Goal: Information Seeking & Learning: Learn about a topic

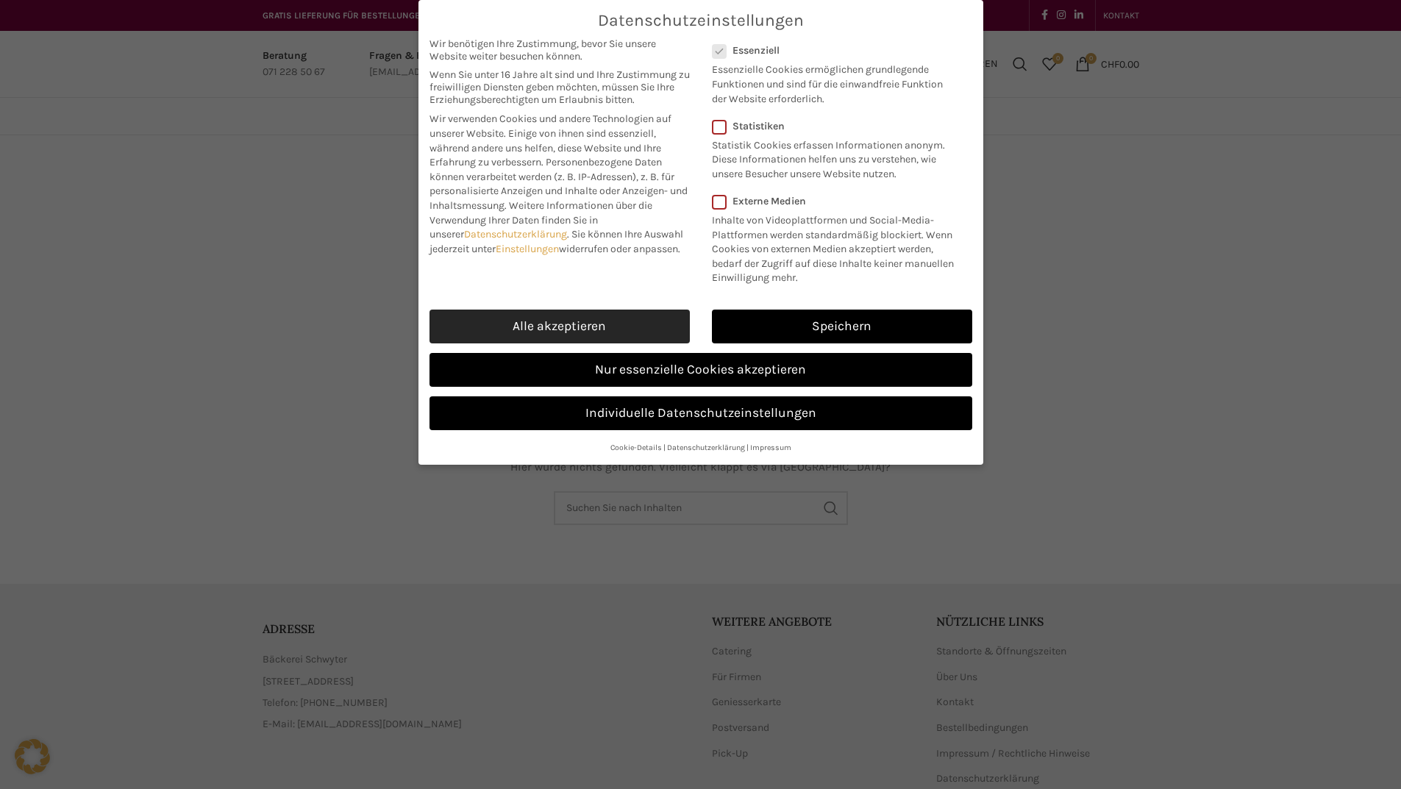
click at [617, 343] on link "Alle akzeptieren" at bounding box center [560, 327] width 260 height 34
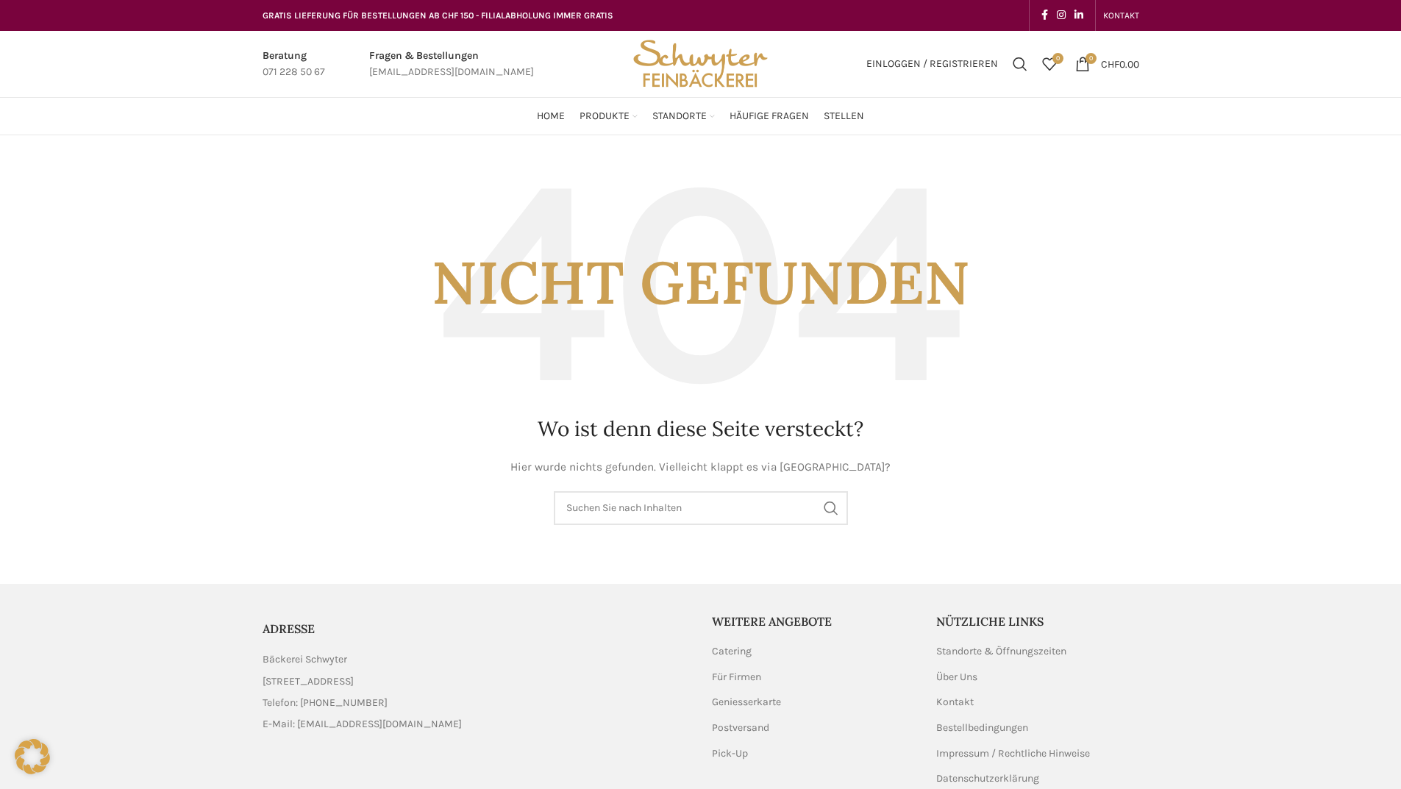
click at [305, 146] on main "Nicht gefunden Wo ist denn diese Seite versteckt? Hier wurde nichts gefunden. V…" at bounding box center [701, 344] width 899 height 419
click at [709, 73] on img "Site logo" at bounding box center [700, 64] width 144 height 66
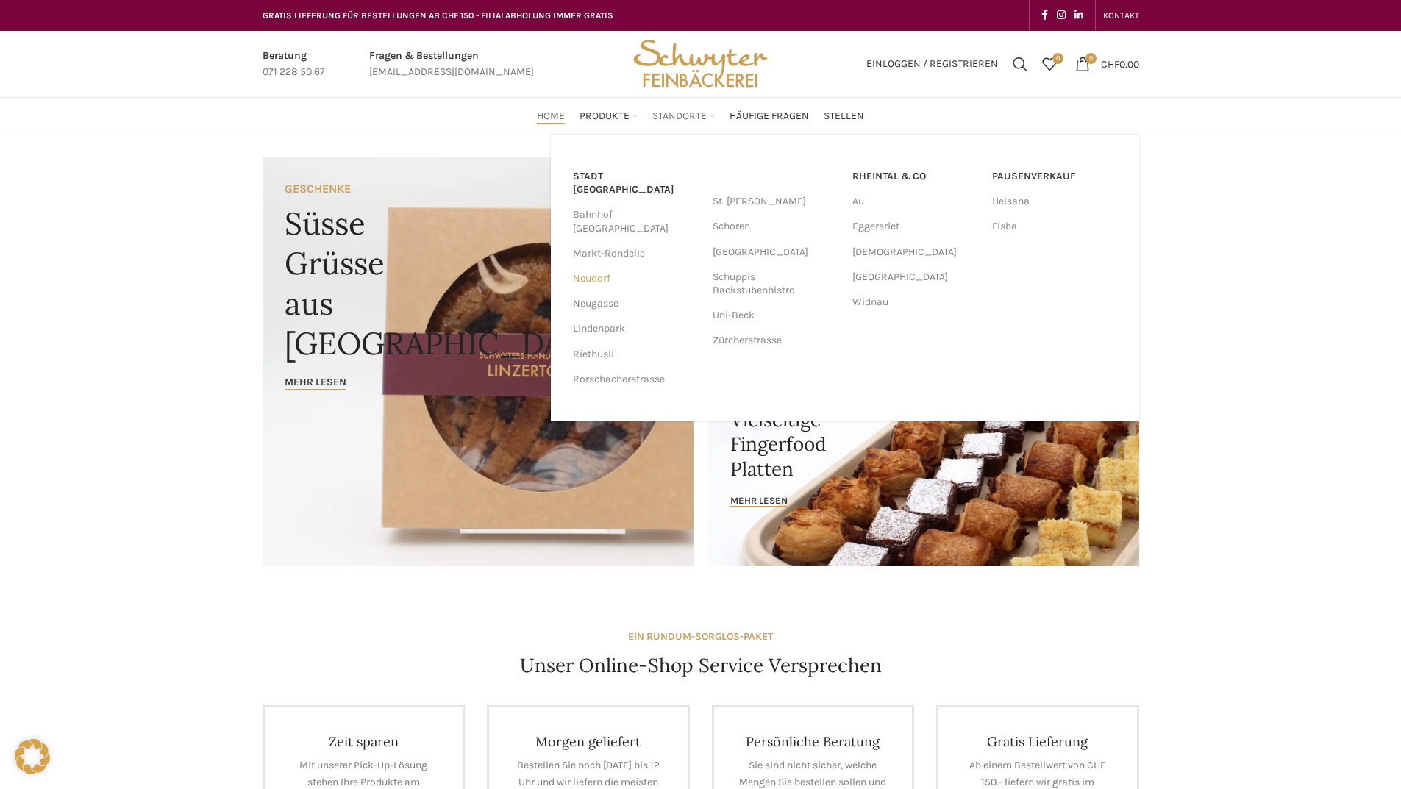
click at [600, 266] on link "Neudorf" at bounding box center [635, 278] width 125 height 25
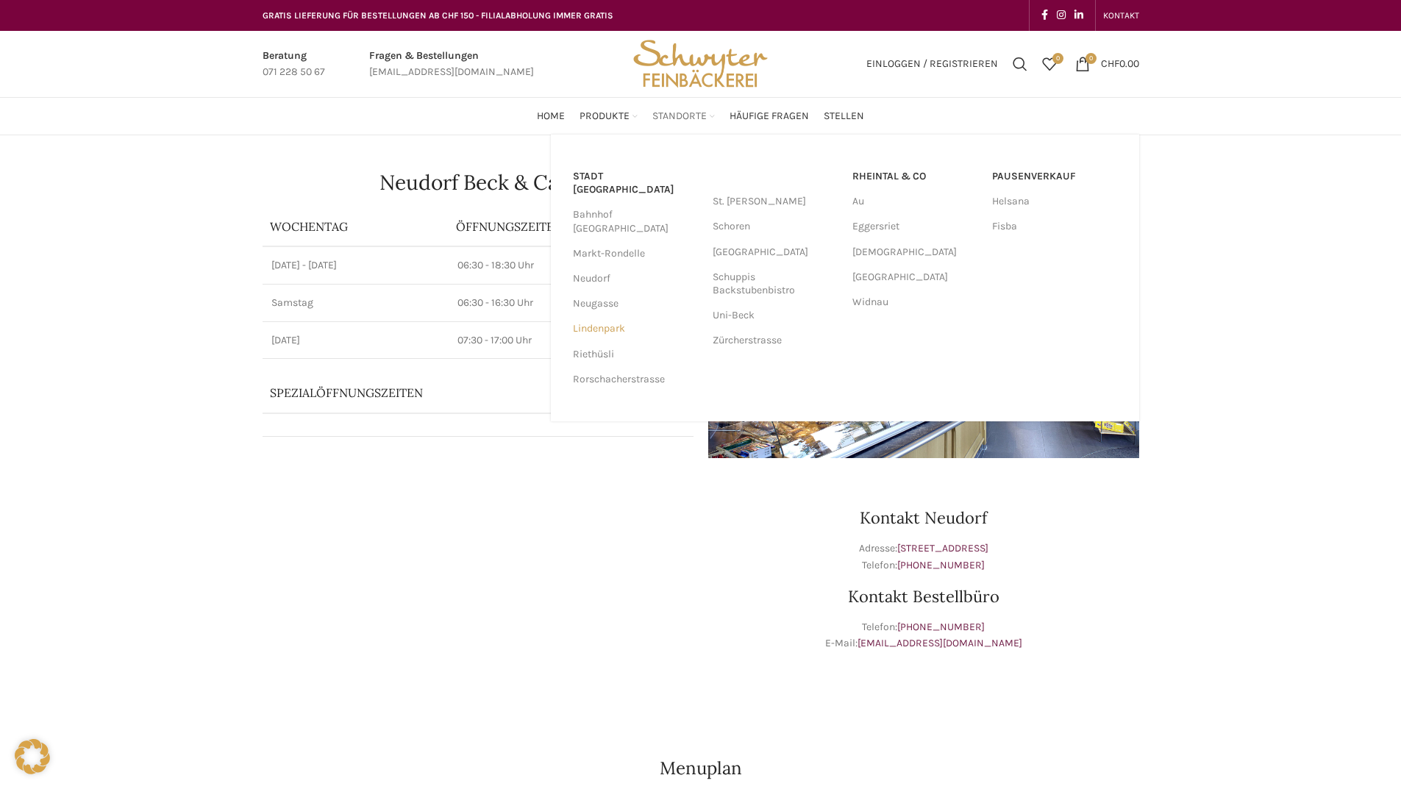
click at [611, 316] on link "Lindenpark" at bounding box center [635, 328] width 125 height 25
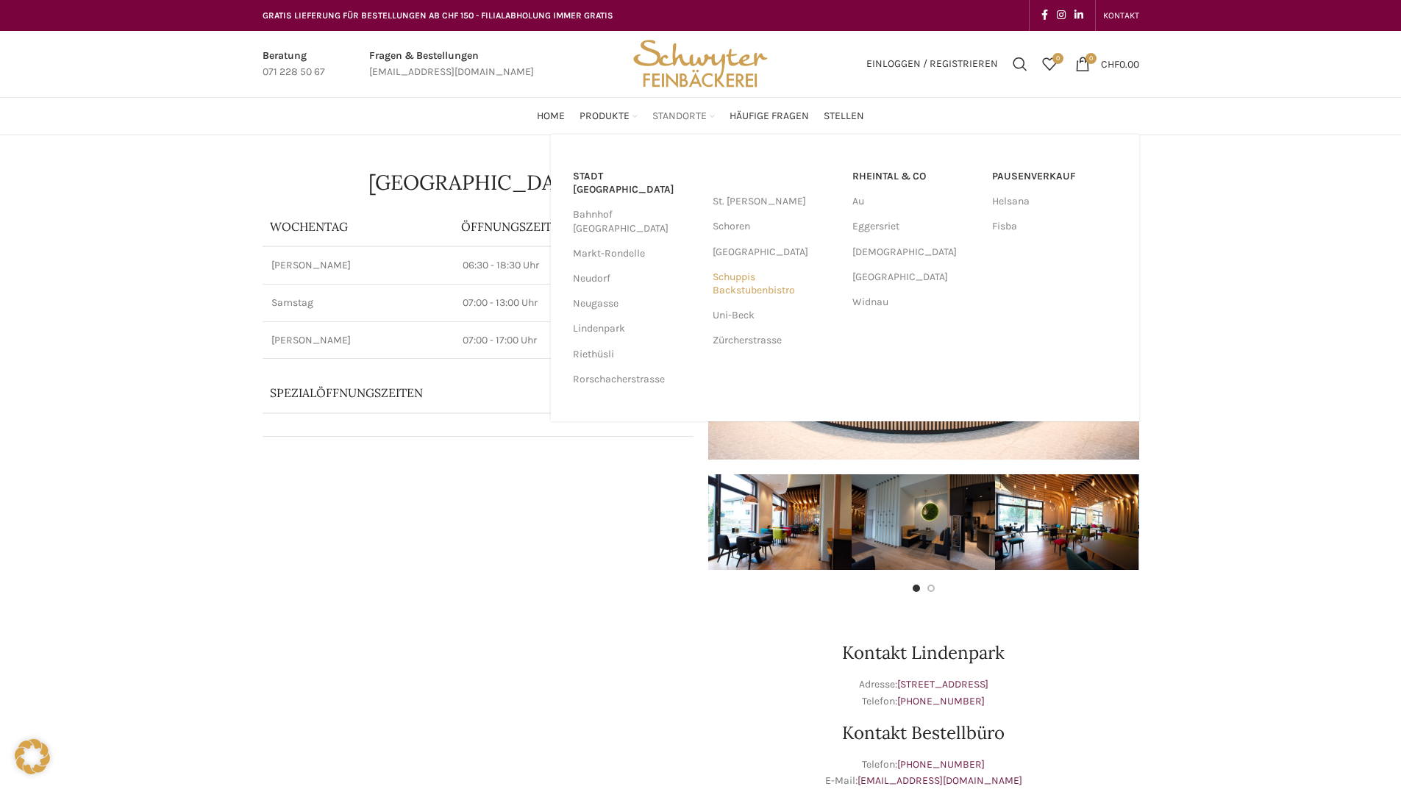
click at [740, 286] on link "Schuppis Backstubenbistro" at bounding box center [775, 284] width 125 height 38
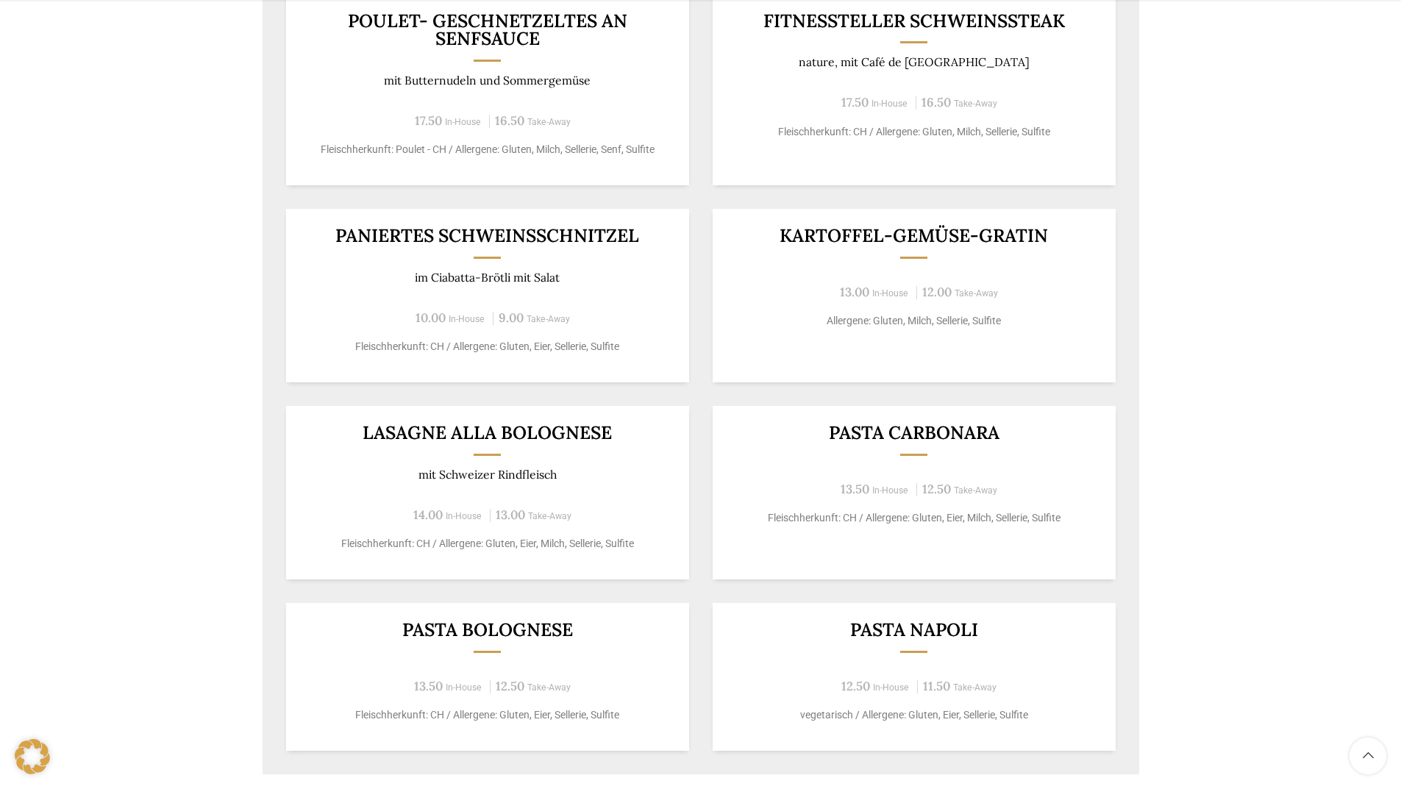
scroll to position [956, 0]
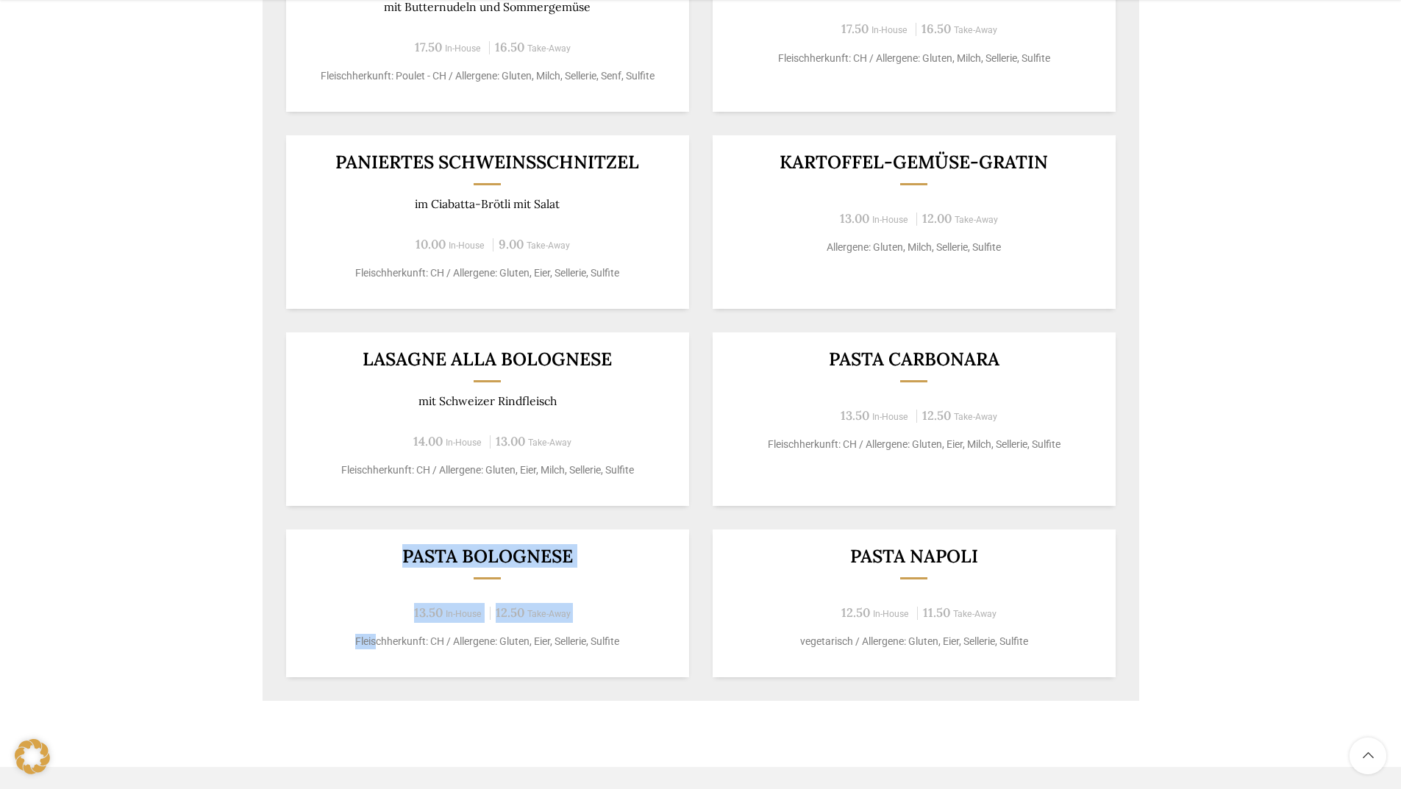
drag, startPoint x: 374, startPoint y: 643, endPoint x: 385, endPoint y: 557, distance: 86.8
click at [385, 557] on div "Pasta Bolognese 13.50 In-House 12.50 Take-Away Fleischherkunft: CH / Allergene:…" at bounding box center [487, 604] width 403 height 148
click at [356, 571] on div "Pasta Bolognese 13.50 In-House 12.50 Take-Away Fleischherkunft: CH / Allergene:…" at bounding box center [487, 604] width 403 height 148
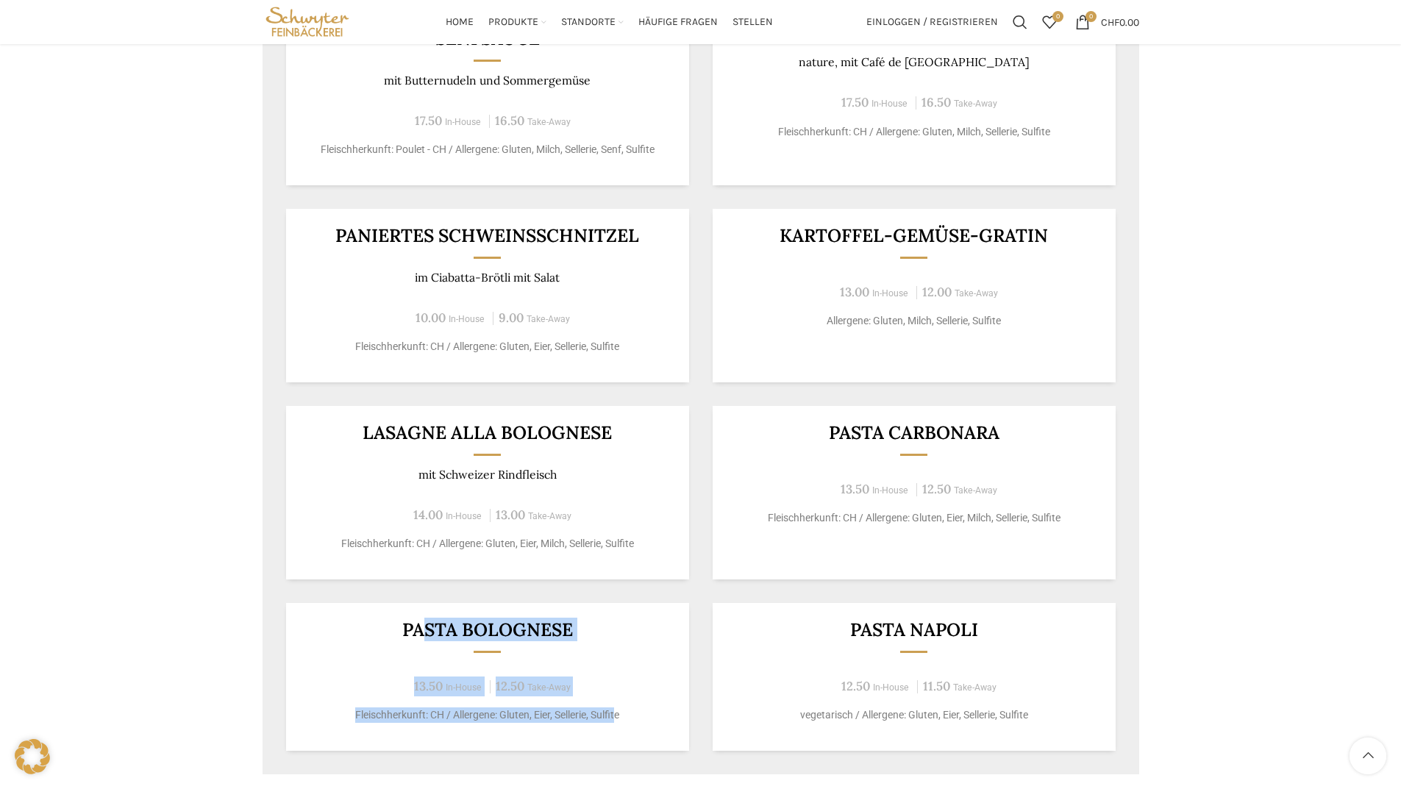
drag, startPoint x: 419, startPoint y: 631, endPoint x: 618, endPoint y: 719, distance: 217.0
click at [618, 719] on div "Pasta Bolognese 13.50 In-House 12.50 Take-Away Fleischherkunft: CH / Allergene:…" at bounding box center [487, 677] width 403 height 148
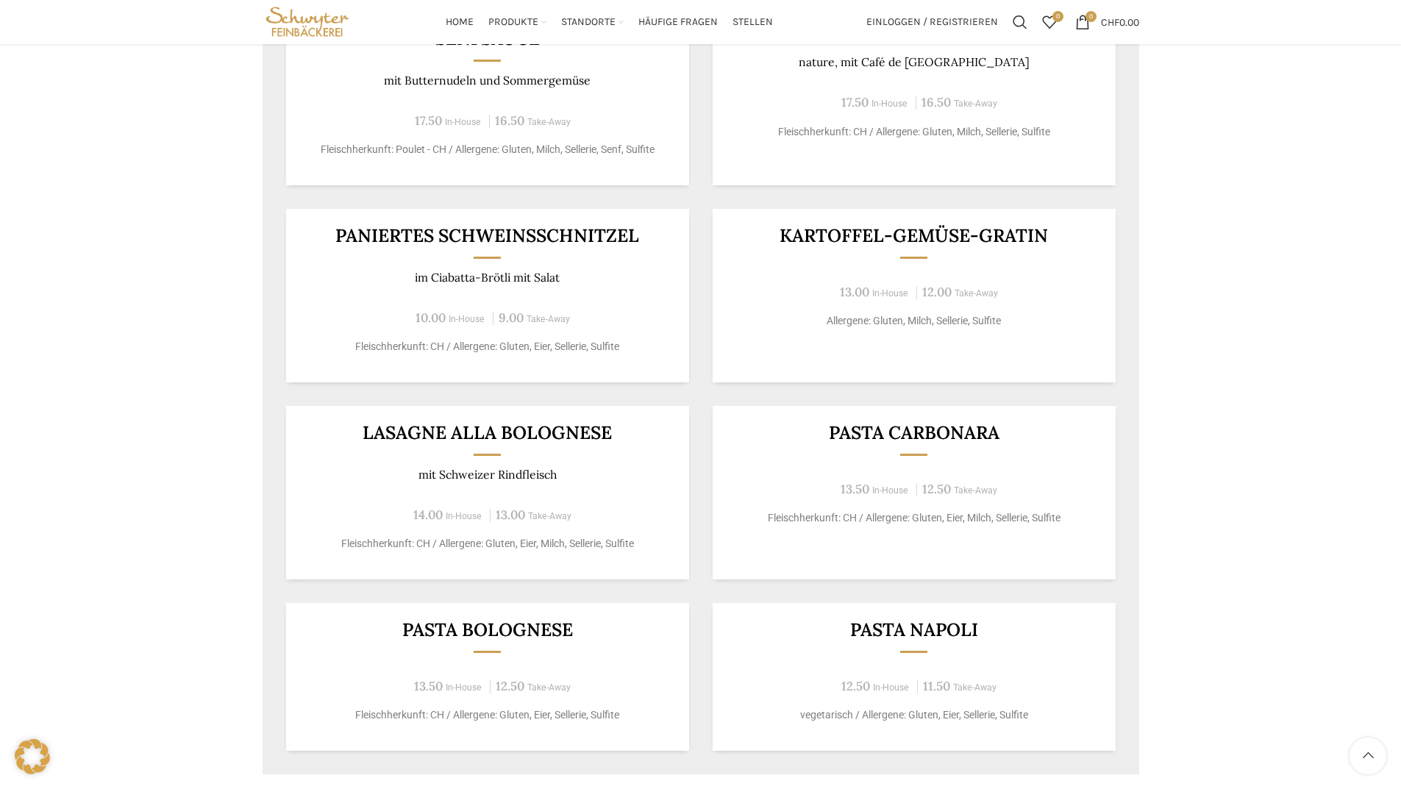
click at [225, 413] on div "Backstubenbistro Schuppis Wochentag ÖFFNUNGSZEITEN [DATE][GEOGRAPHIC_DATA][DATE…" at bounding box center [700, 32] width 1401 height 1559
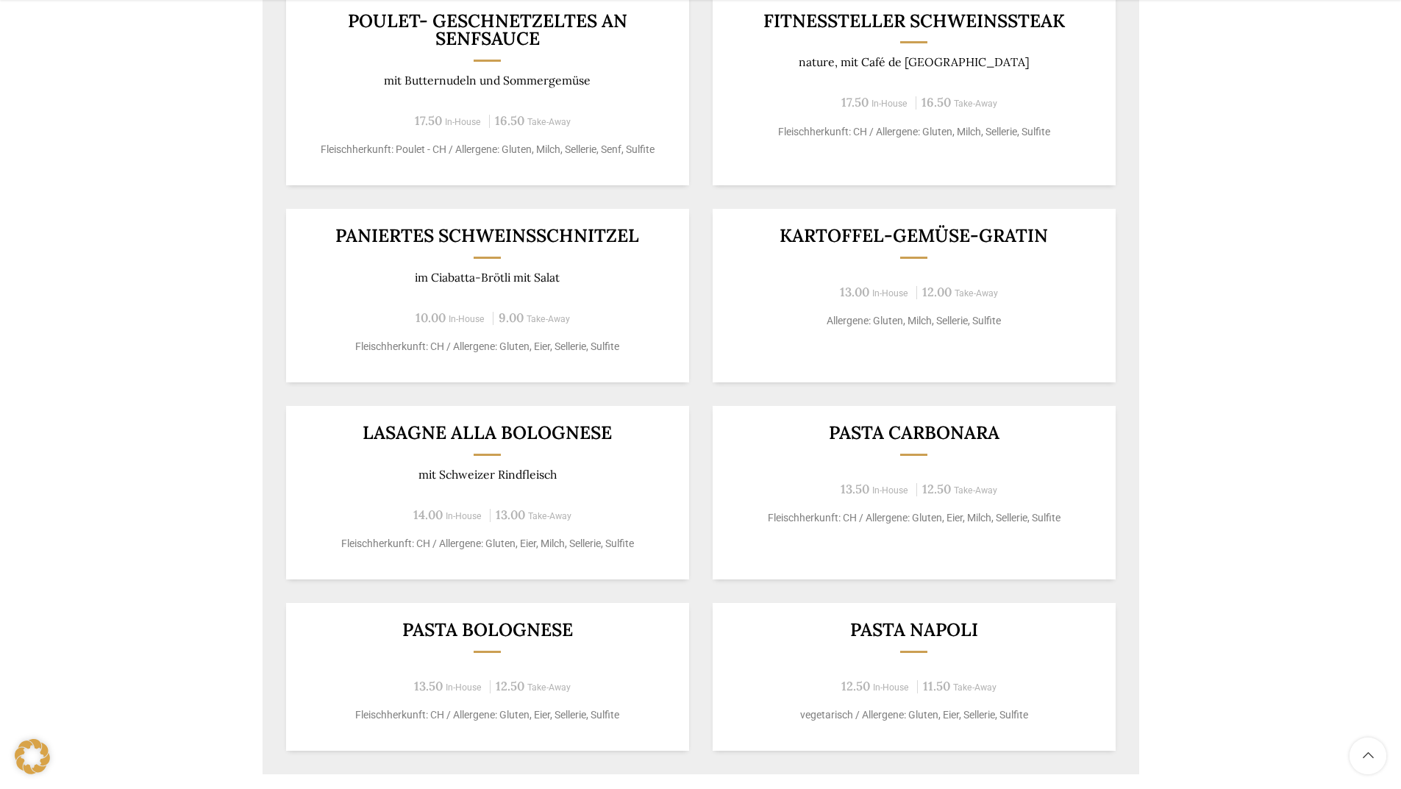
scroll to position [1030, 0]
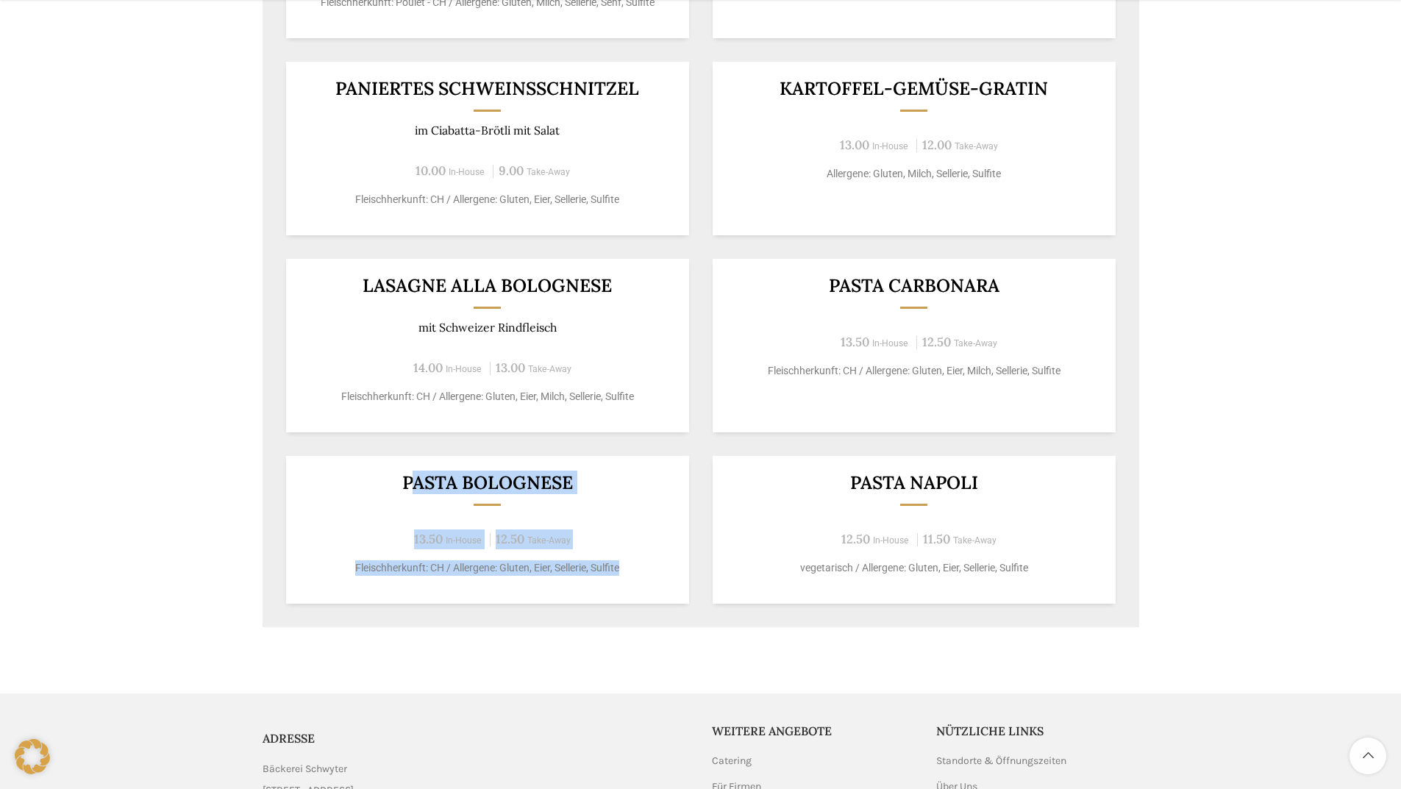
drag, startPoint x: 409, startPoint y: 483, endPoint x: 634, endPoint y: 587, distance: 247.8
click at [634, 587] on div "Pasta Bolognese 13.50 In-House 12.50 Take-Away Fleischherkunft: CH / Allergene:…" at bounding box center [487, 530] width 403 height 148
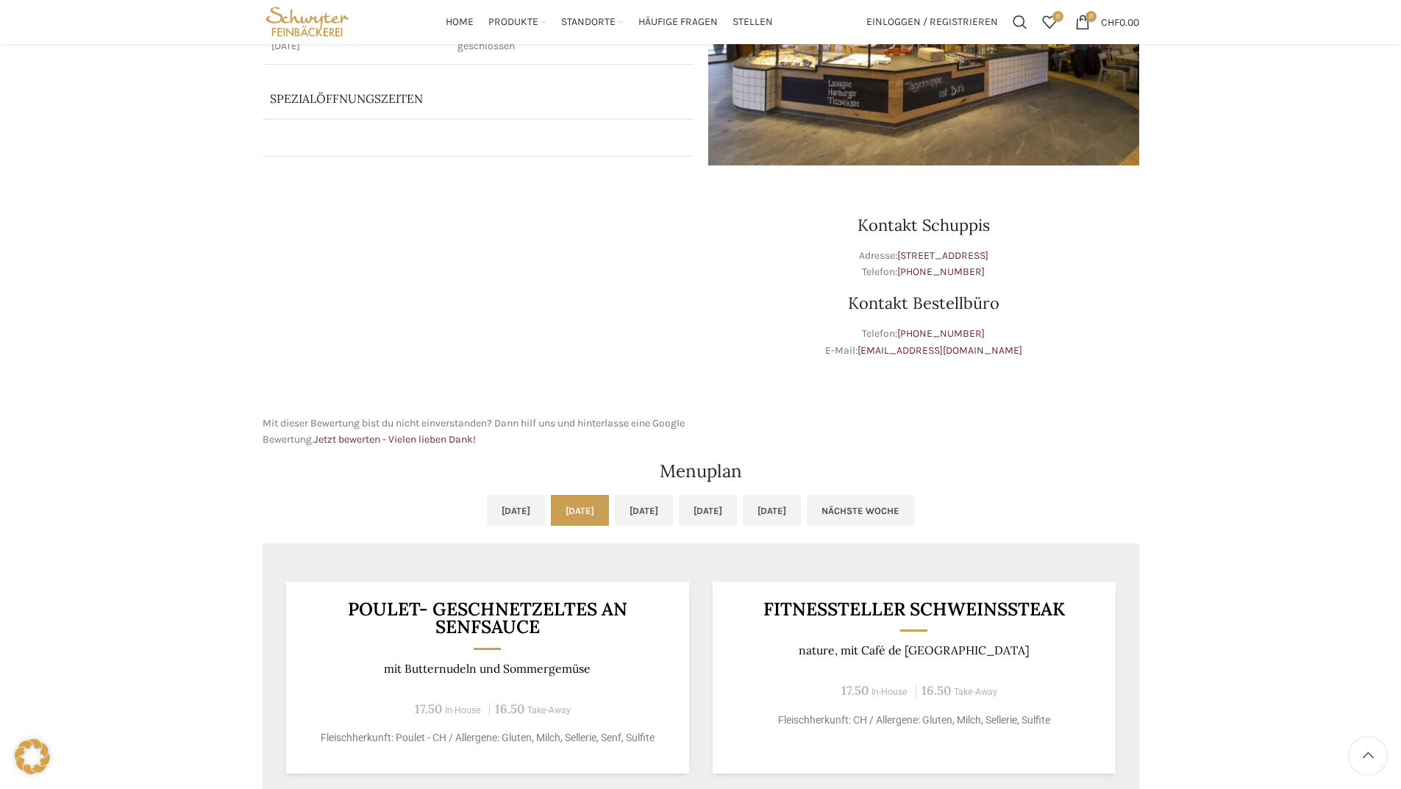
scroll to position [0, 0]
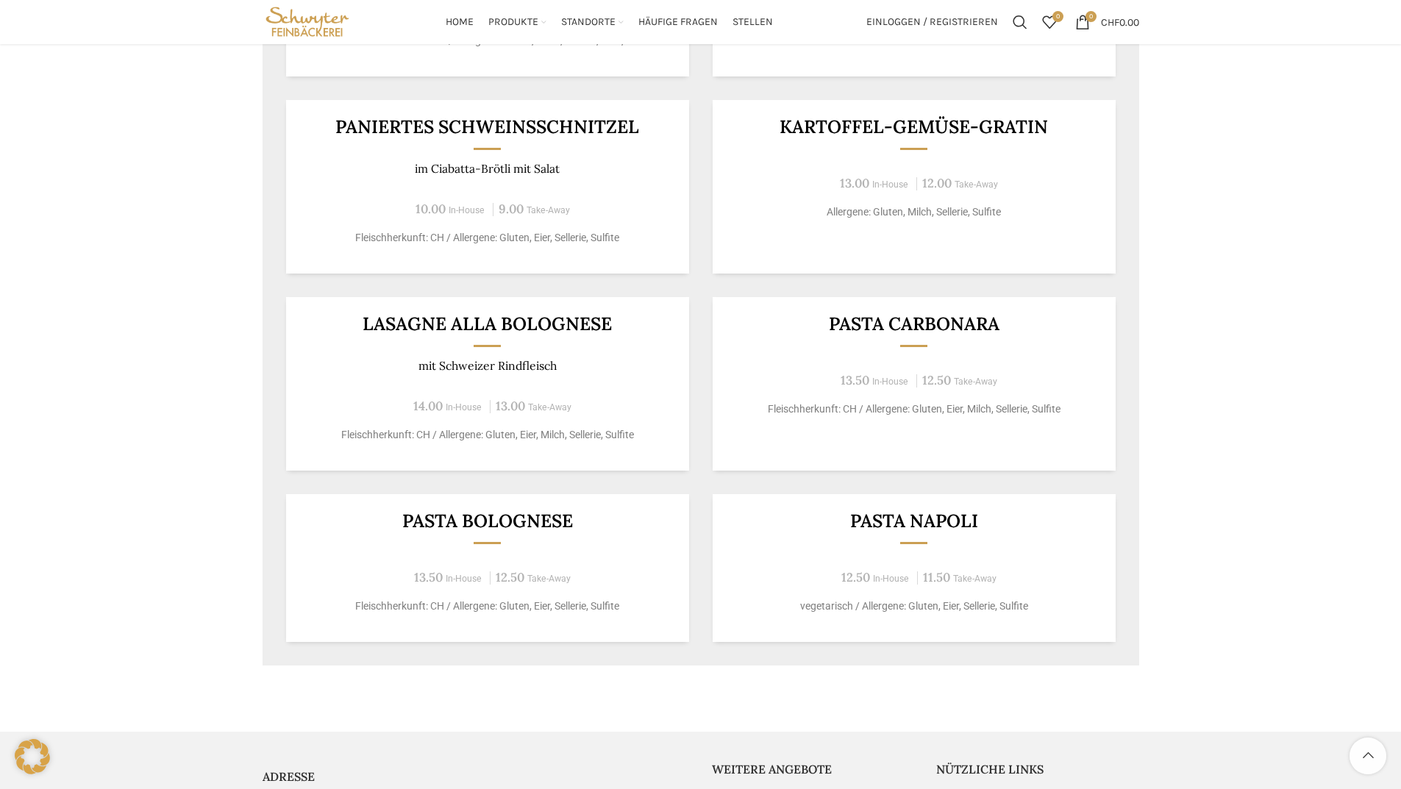
scroll to position [918, 0]
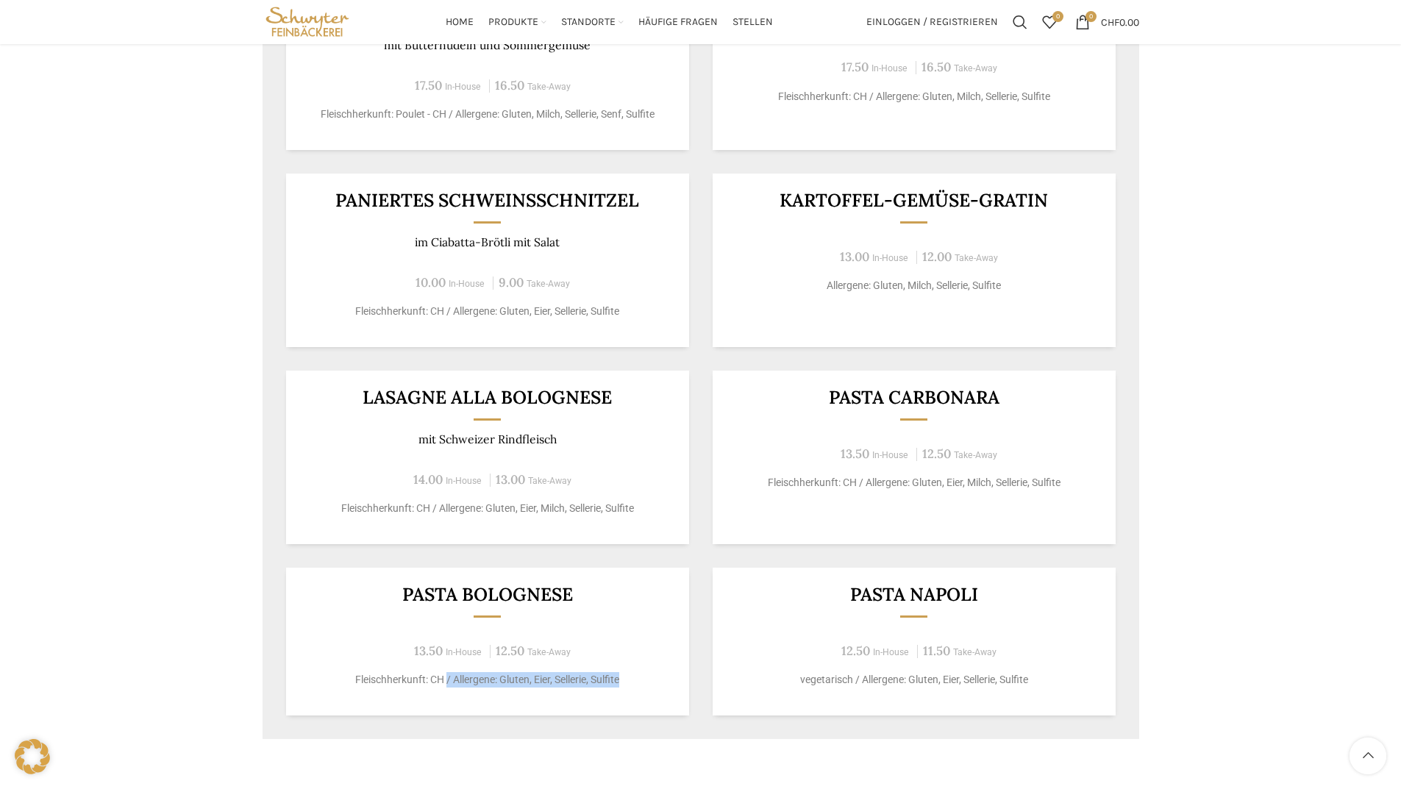
drag, startPoint x: 445, startPoint y: 682, endPoint x: 640, endPoint y: 691, distance: 195.1
click at [640, 691] on div "Pasta Bolognese 13.50 In-House 12.50 Take-Away Fleischherkunft: CH / Allergene:…" at bounding box center [487, 642] width 403 height 148
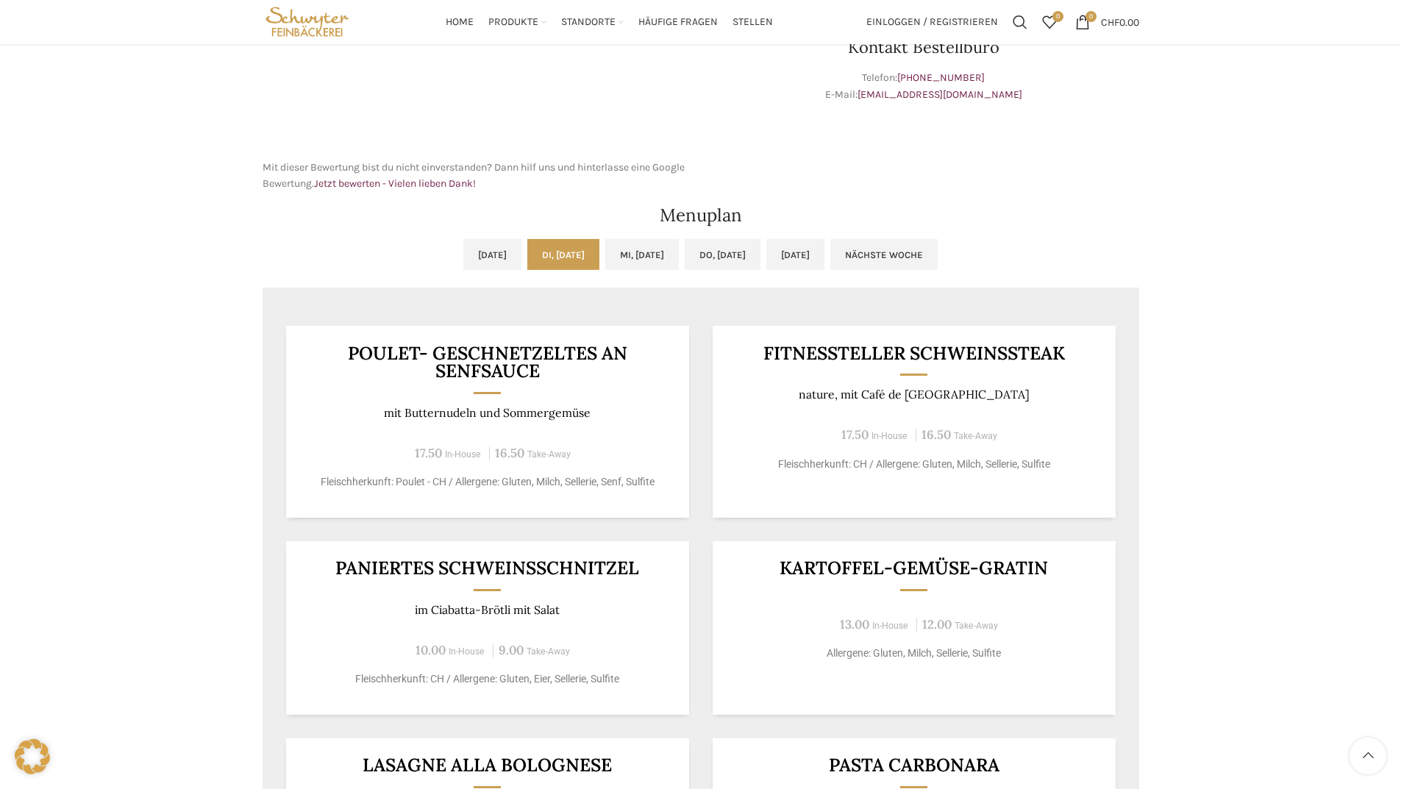
scroll to position [477, 0]
